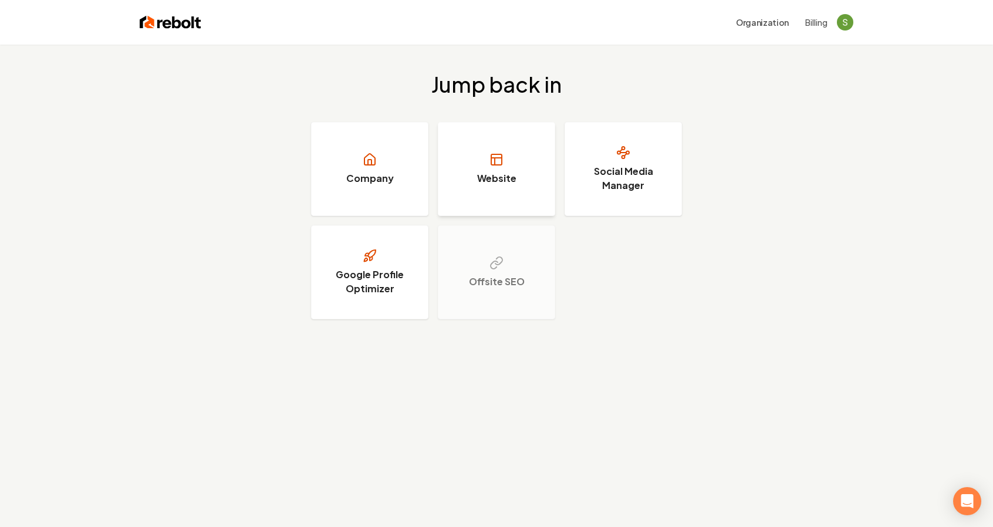
click at [509, 160] on link "Website" at bounding box center [496, 169] width 117 height 94
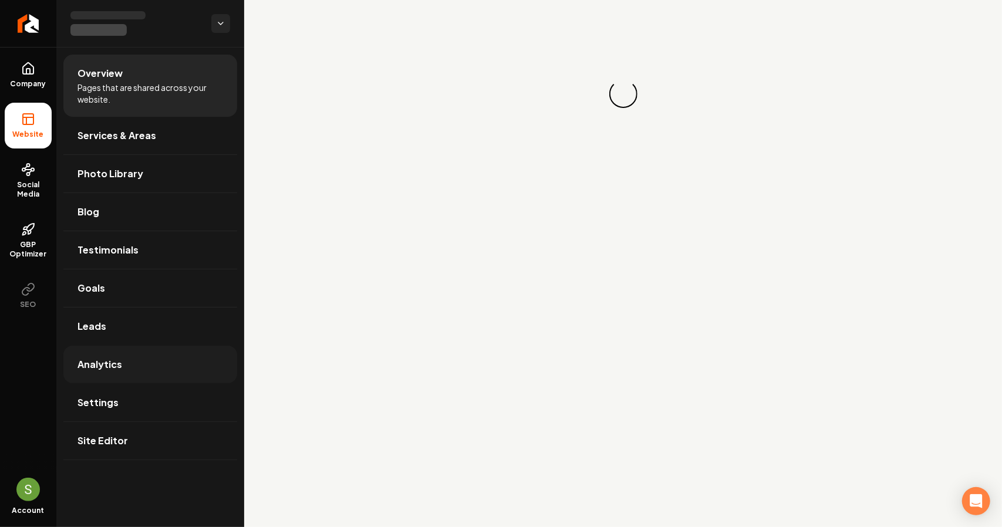
click at [94, 369] on span "Analytics" at bounding box center [99, 364] width 45 height 14
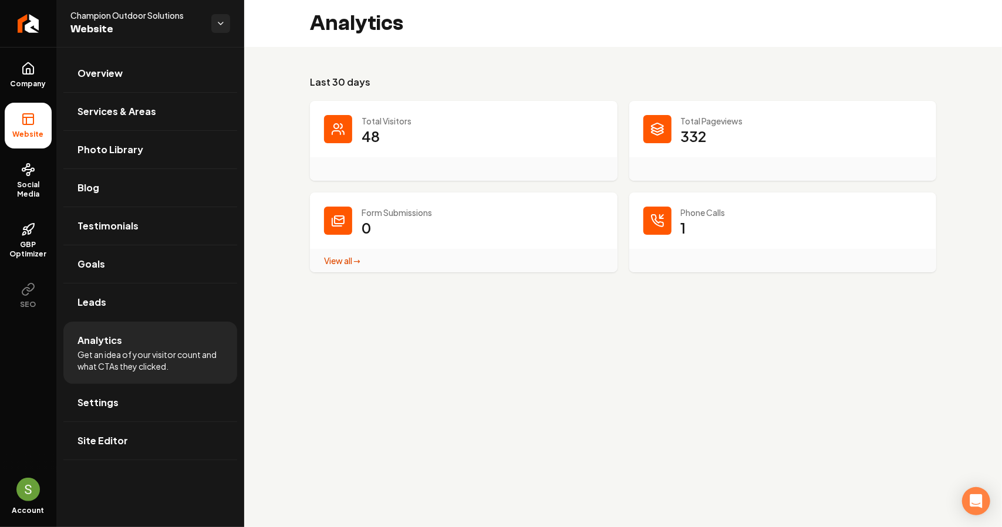
click at [690, 219] on dd "1" at bounding box center [802, 235] width 242 height 35
click at [665, 225] on div "Main content area" at bounding box center [657, 221] width 28 height 28
click at [695, 227] on dd "1" at bounding box center [802, 235] width 242 height 35
click at [337, 260] on link "View all → Form Submissions stats" at bounding box center [342, 260] width 36 height 11
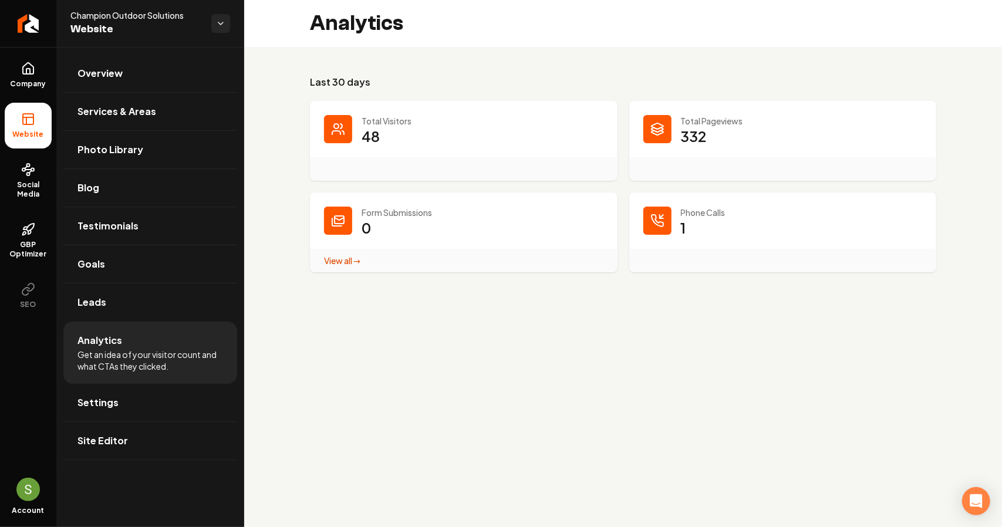
click at [689, 205] on div "Phone Calls 1" at bounding box center [782, 232] width 307 height 80
click at [25, 124] on rect at bounding box center [28, 119] width 11 height 11
click at [121, 85] on link "Overview" at bounding box center [150, 74] width 174 height 38
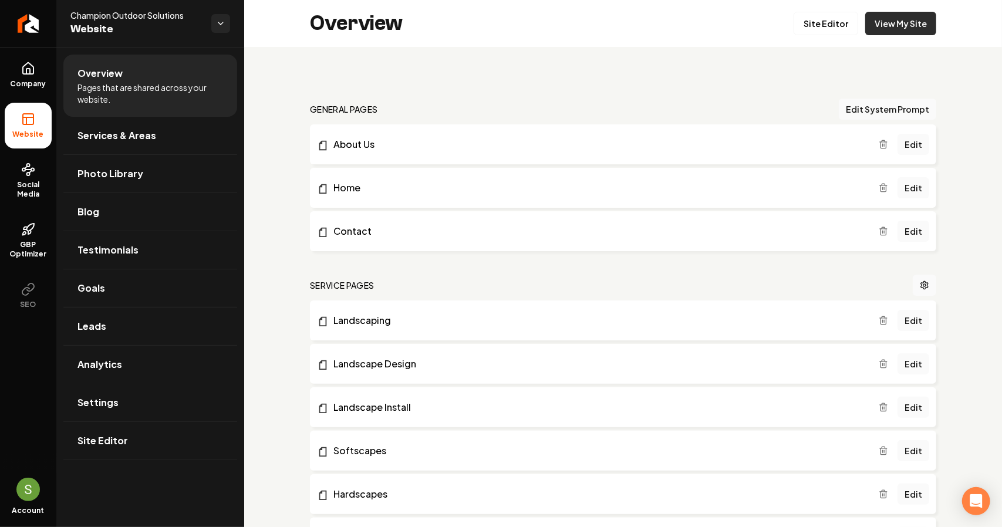
click at [907, 29] on link "View My Site" at bounding box center [900, 23] width 71 height 23
click at [26, 227] on icon at bounding box center [25, 228] width 4 height 2
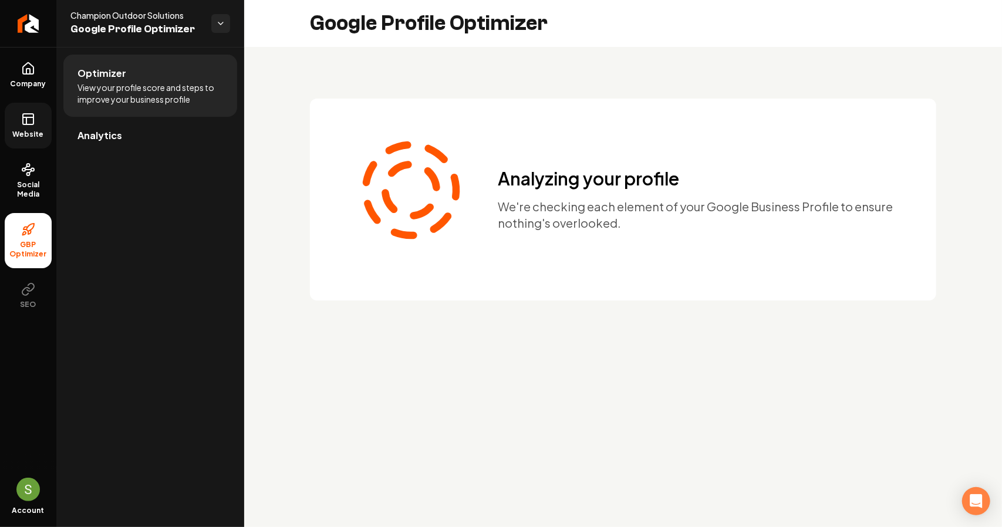
click at [31, 127] on link "Website" at bounding box center [28, 126] width 47 height 46
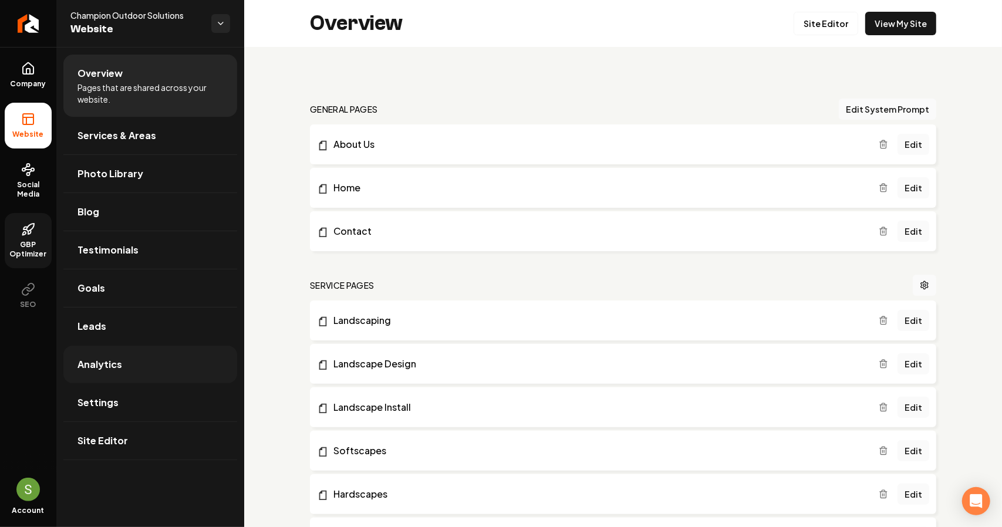
click at [130, 371] on link "Analytics" at bounding box center [150, 365] width 174 height 38
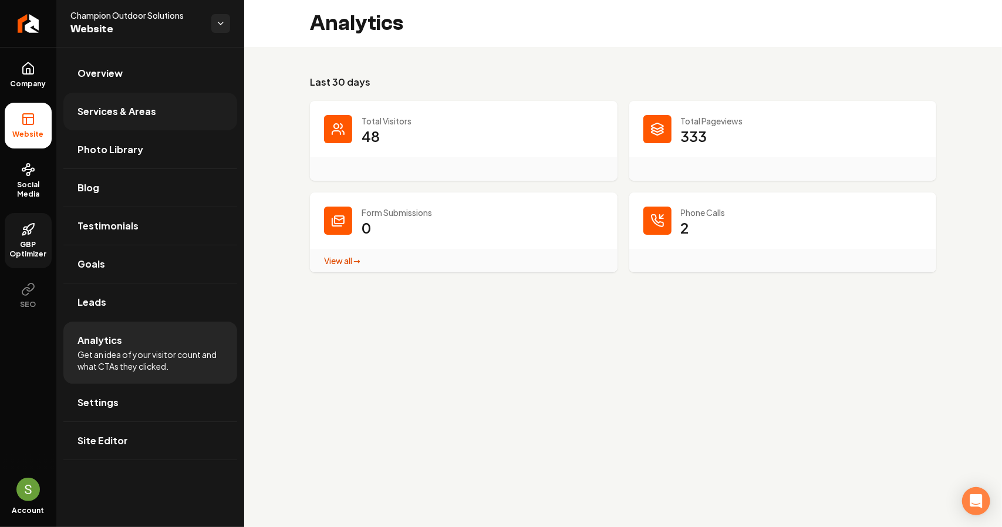
click at [94, 110] on span "Services & Areas" at bounding box center [116, 111] width 79 height 14
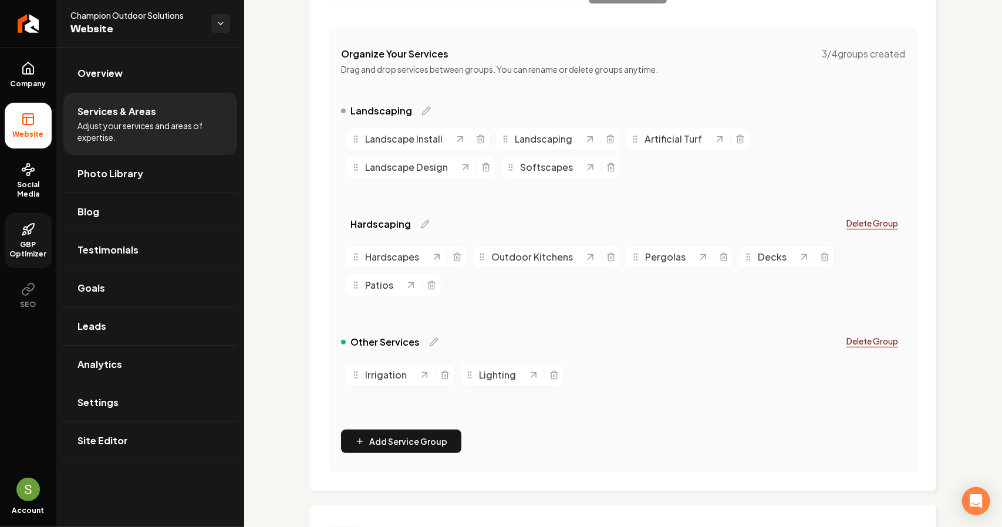
scroll to position [197, 0]
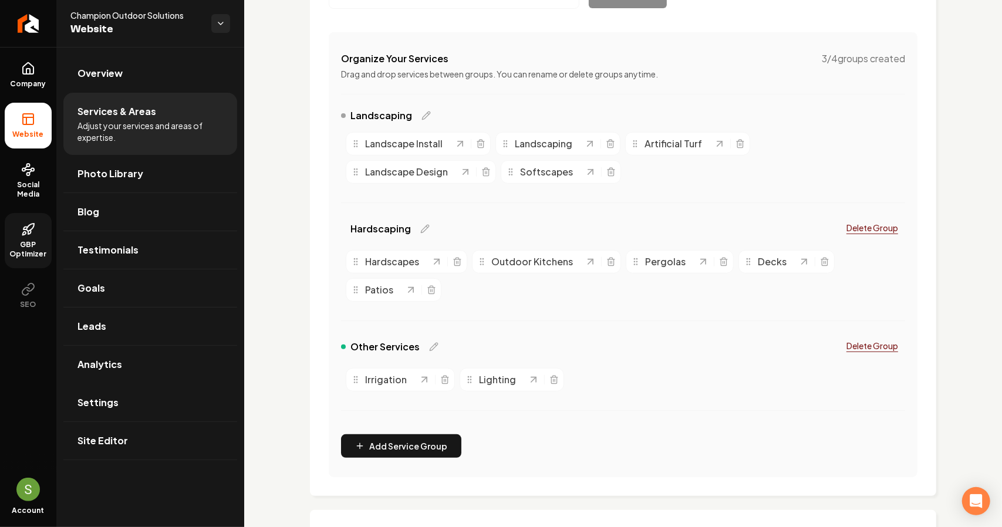
click at [27, 240] on span "GBP Optimizer" at bounding box center [28, 249] width 47 height 19
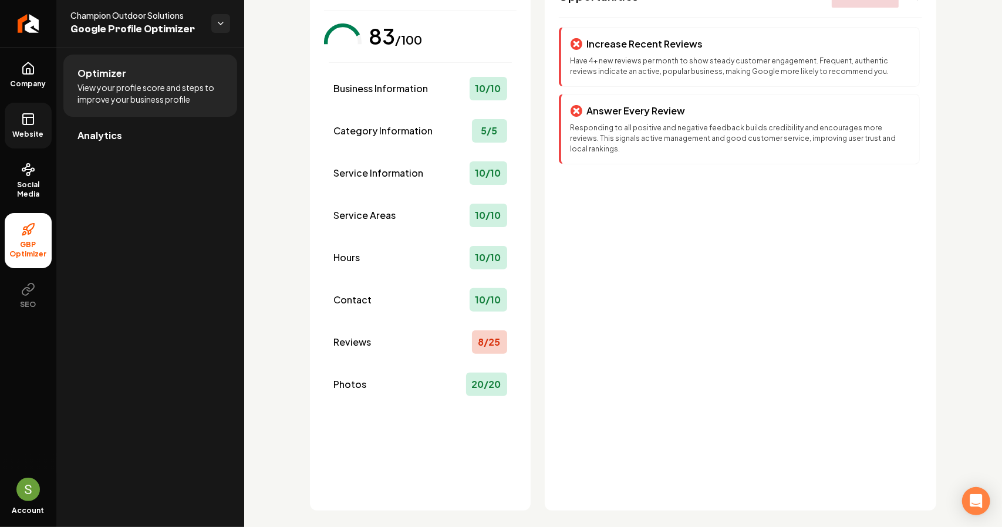
scroll to position [117, 0]
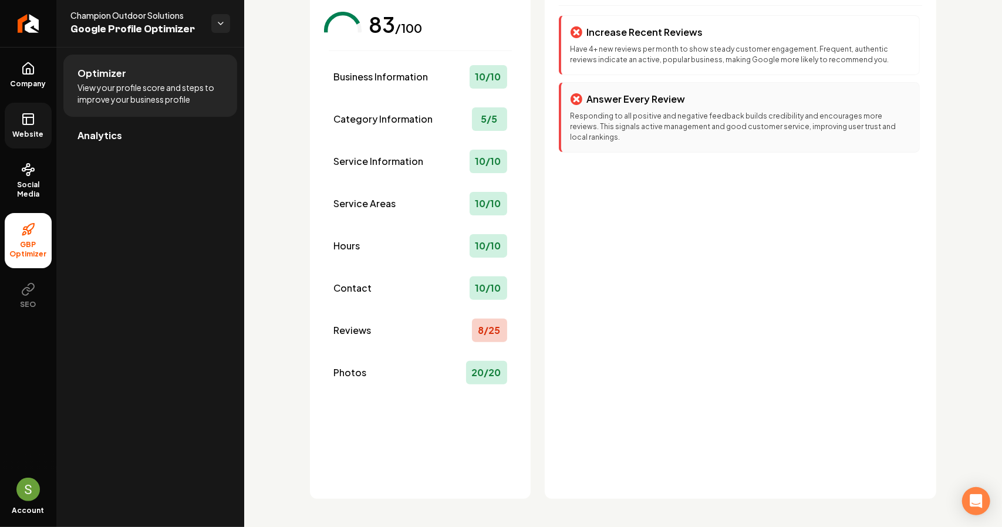
click at [607, 121] on p "Responding to all positive and negative feedback builds credibility and encoura…" at bounding box center [739, 127] width 339 height 32
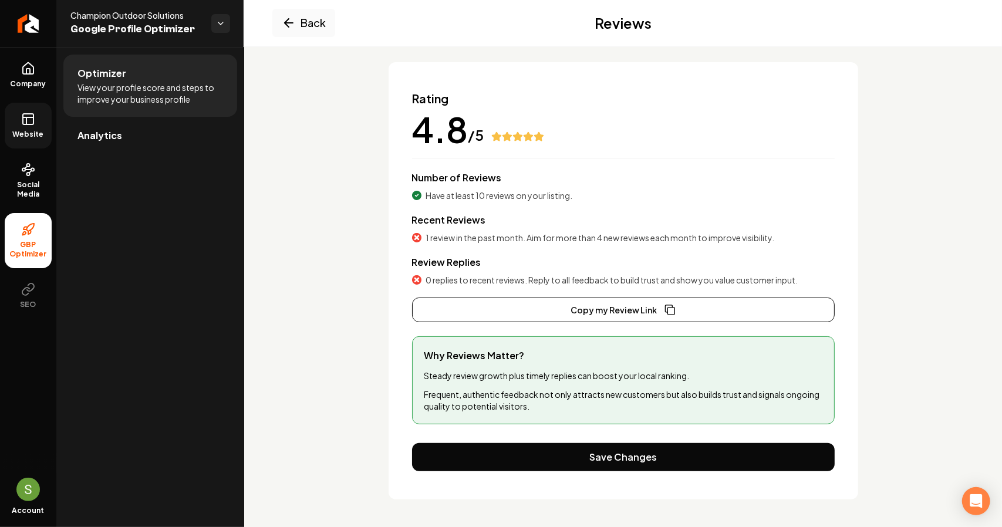
click at [568, 368] on div "Why Reviews Matter? Steady review growth plus timely replies can boost your loc…" at bounding box center [623, 380] width 422 height 88
click at [475, 224] on span "Recent Reviews" at bounding box center [449, 220] width 74 height 12
click at [288, 19] on icon "Main content area" at bounding box center [287, 23] width 4 height 8
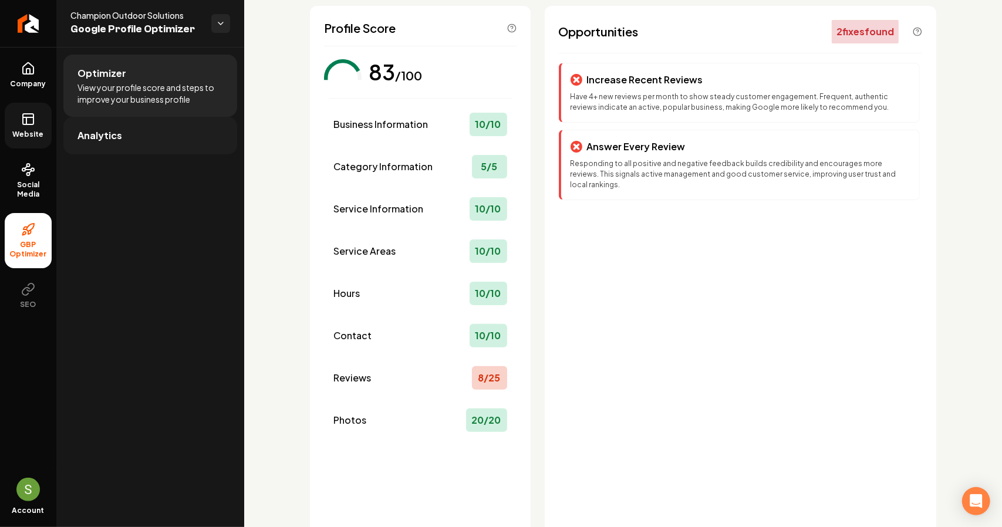
click at [138, 133] on link "Analytics" at bounding box center [150, 136] width 174 height 38
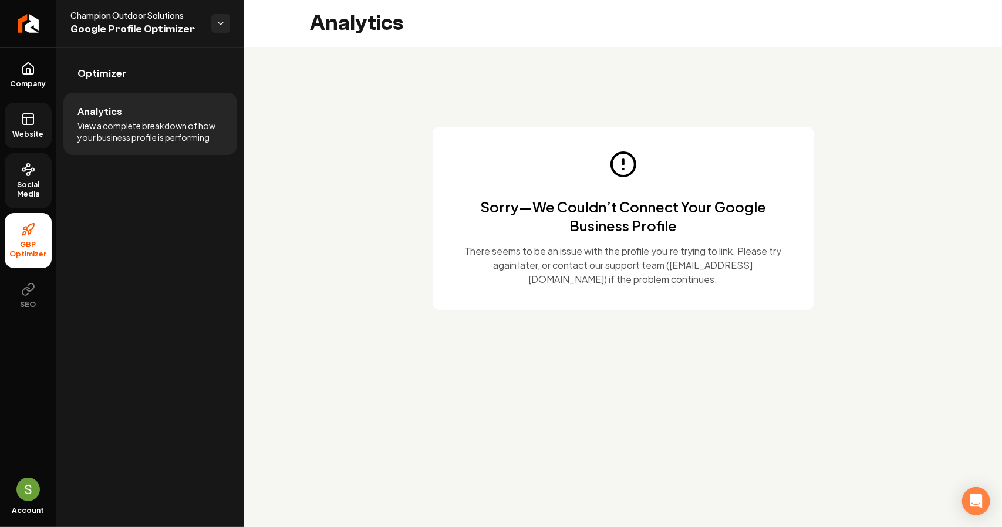
click at [40, 172] on link "Social Media" at bounding box center [28, 180] width 47 height 55
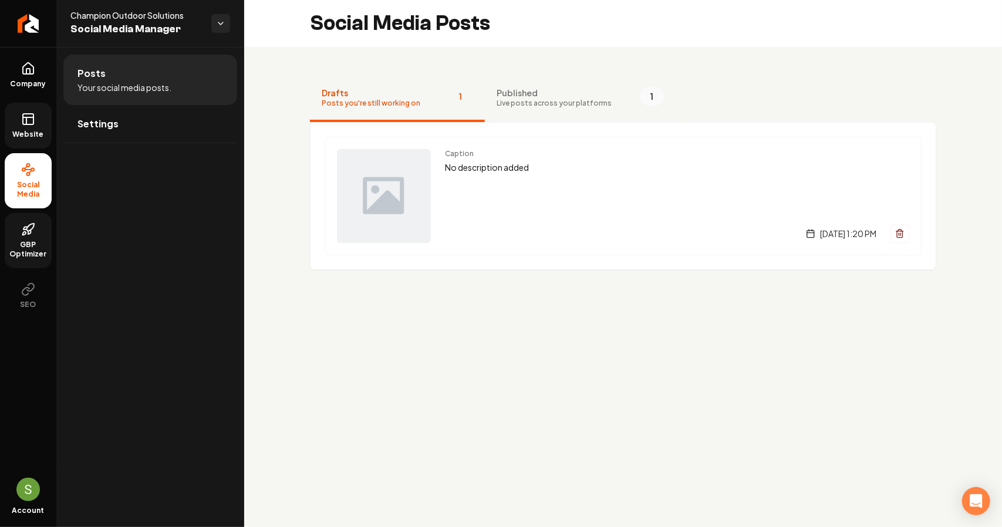
click at [506, 90] on span "Published" at bounding box center [553, 93] width 115 height 12
